Goal: Find specific page/section: Find specific page/section

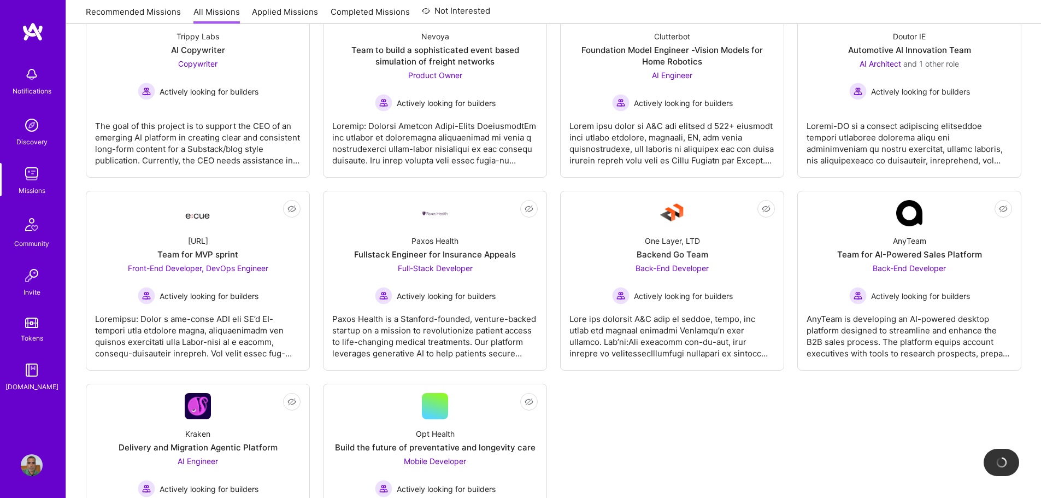
scroll to position [148, 0]
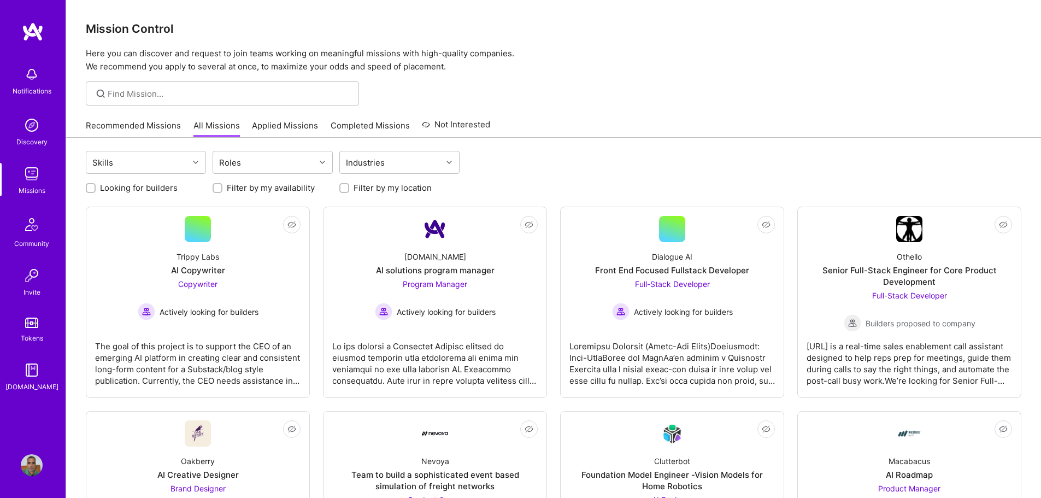
click at [150, 183] on label "Looking for builders" at bounding box center [139, 187] width 78 height 11
click at [96, 185] on input "Looking for builders" at bounding box center [92, 189] width 8 height 8
checkbox input "true"
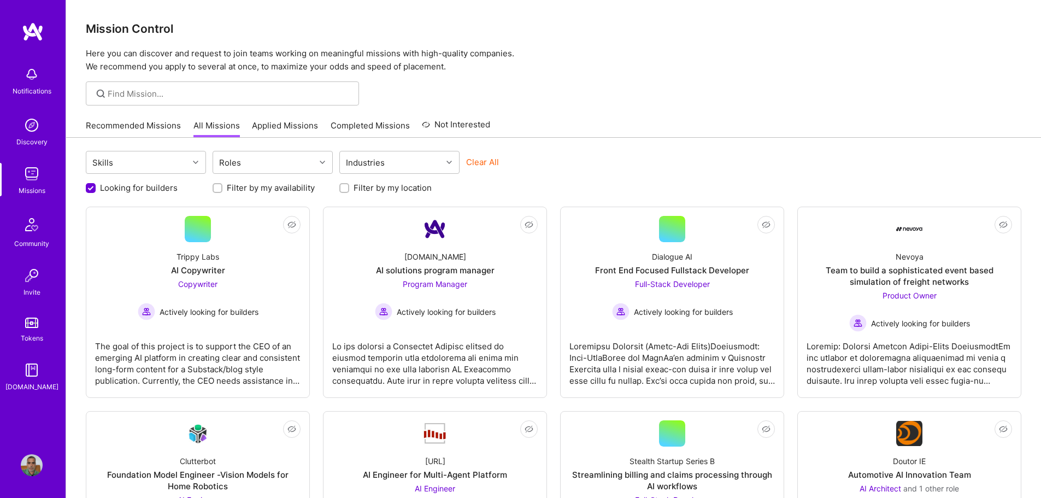
click at [423, 193] on label "Filter by my location" at bounding box center [393, 187] width 78 height 11
click at [349, 192] on input "Filter by my location" at bounding box center [346, 189] width 8 height 8
checkbox input "true"
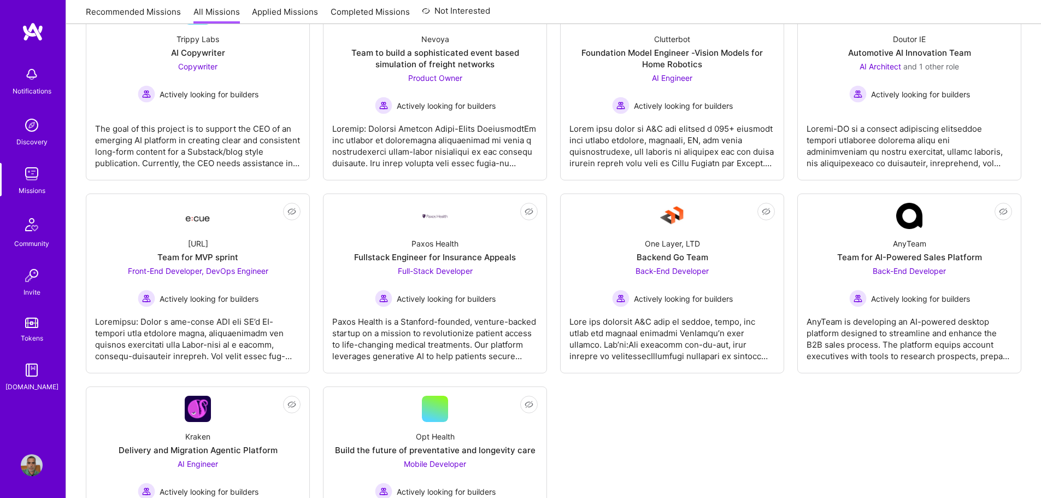
scroll to position [164, 0]
